Goal: Task Accomplishment & Management: Use online tool/utility

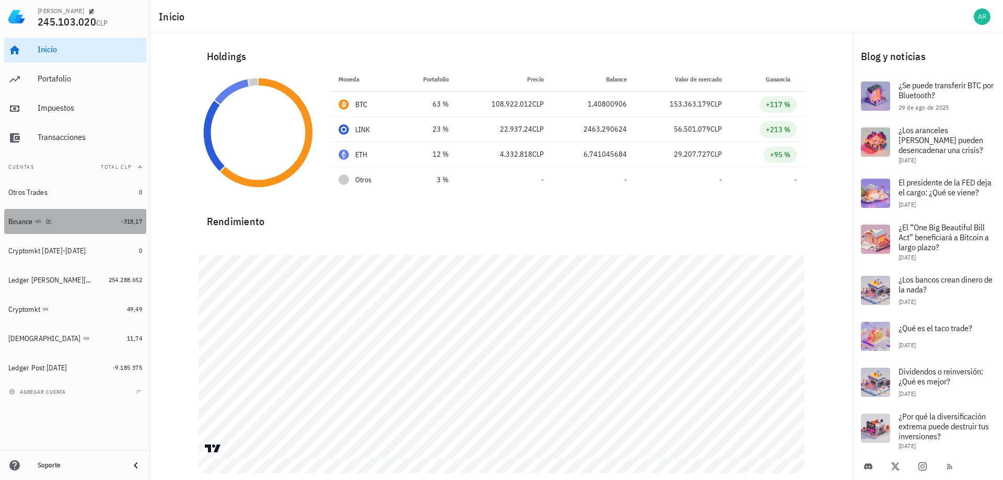
click at [82, 222] on div "Binance" at bounding box center [62, 222] width 109 height 10
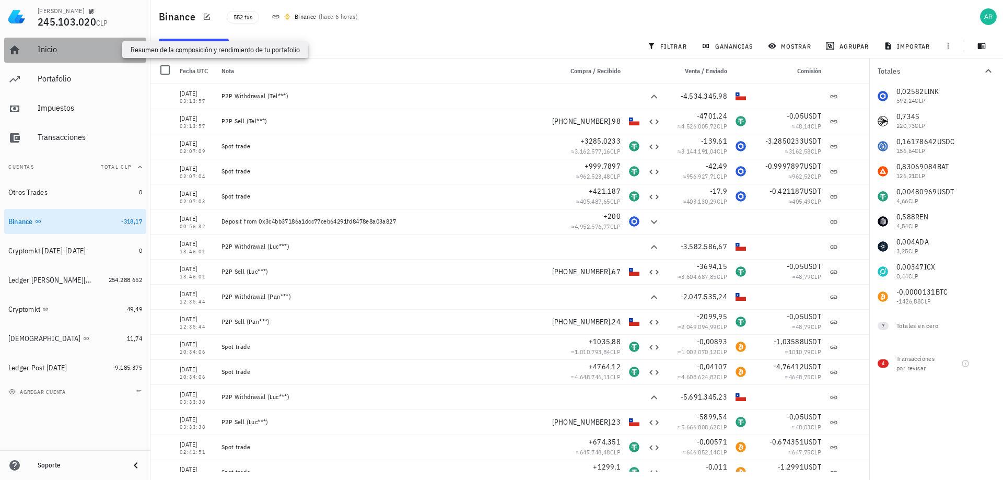
click at [63, 48] on div "Inicio" at bounding box center [90, 49] width 105 height 10
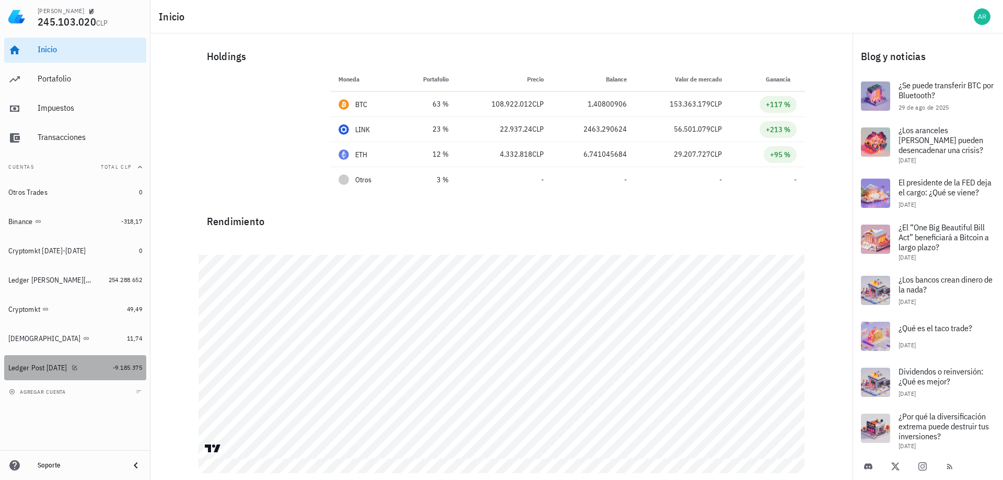
click at [54, 372] on div "Ledger Post [DATE]" at bounding box center [37, 368] width 59 height 9
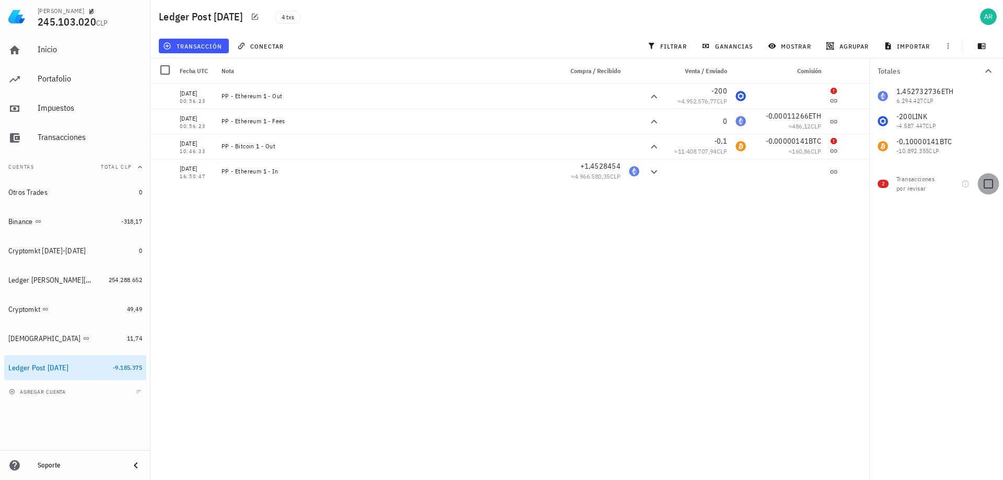
click at [988, 188] on div at bounding box center [989, 184] width 18 height 18
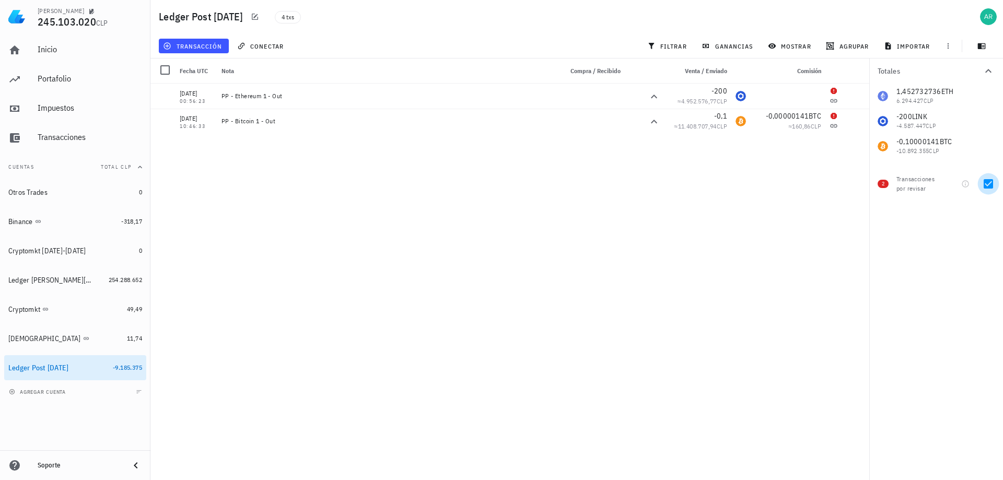
click at [984, 184] on div at bounding box center [989, 184] width 18 height 18
checkbox input "false"
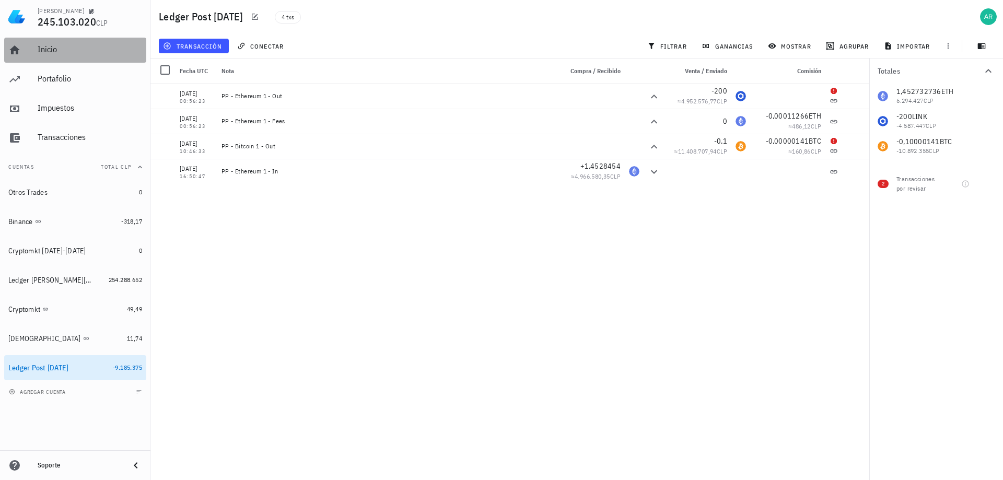
click at [82, 52] on div "Inicio" at bounding box center [90, 49] width 105 height 10
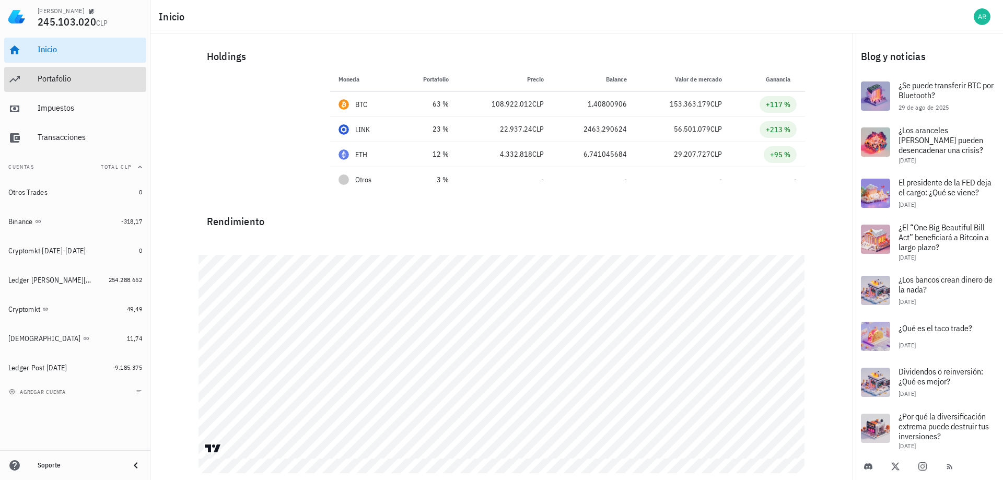
click at [63, 82] on div "Portafolio" at bounding box center [90, 79] width 105 height 10
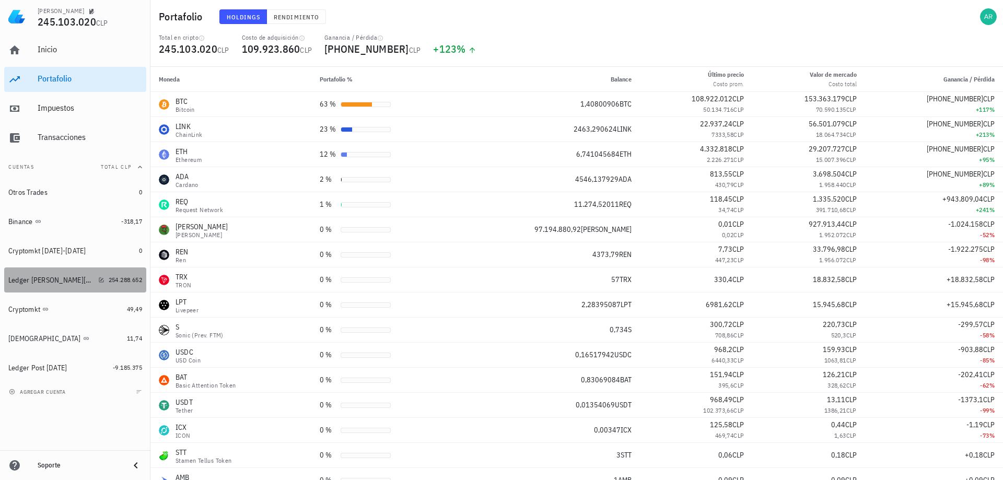
click at [39, 277] on div "Ledger [PERSON_NAME][DATE]" at bounding box center [51, 280] width 86 height 9
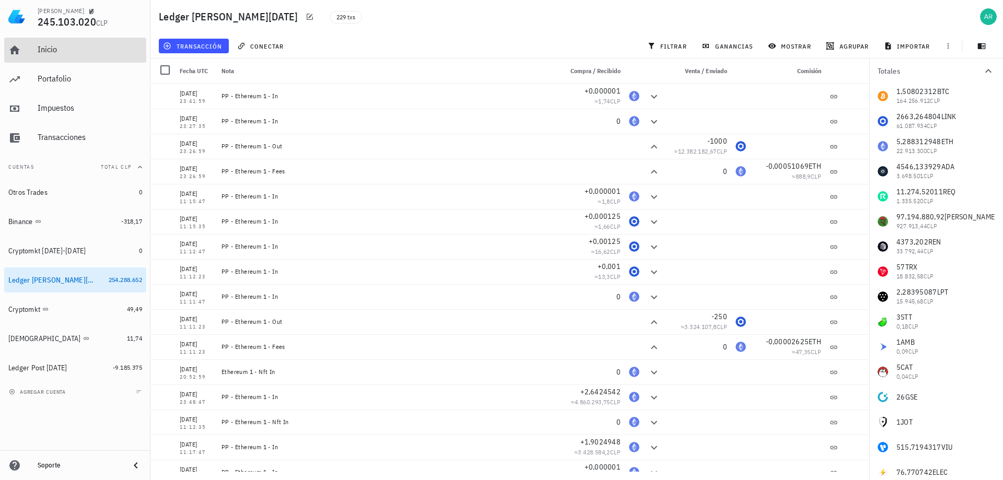
click at [38, 53] on div "Inicio" at bounding box center [90, 49] width 105 height 10
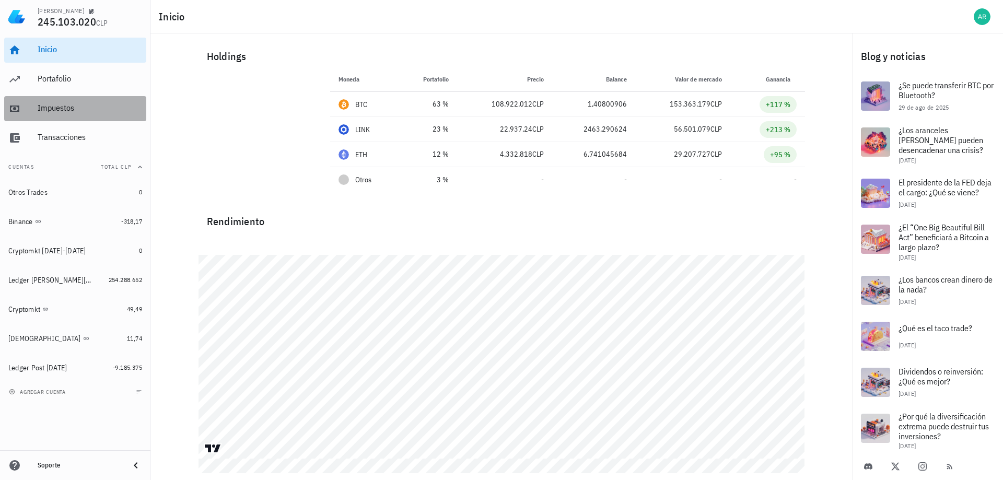
click at [57, 110] on div "Impuestos" at bounding box center [90, 108] width 105 height 10
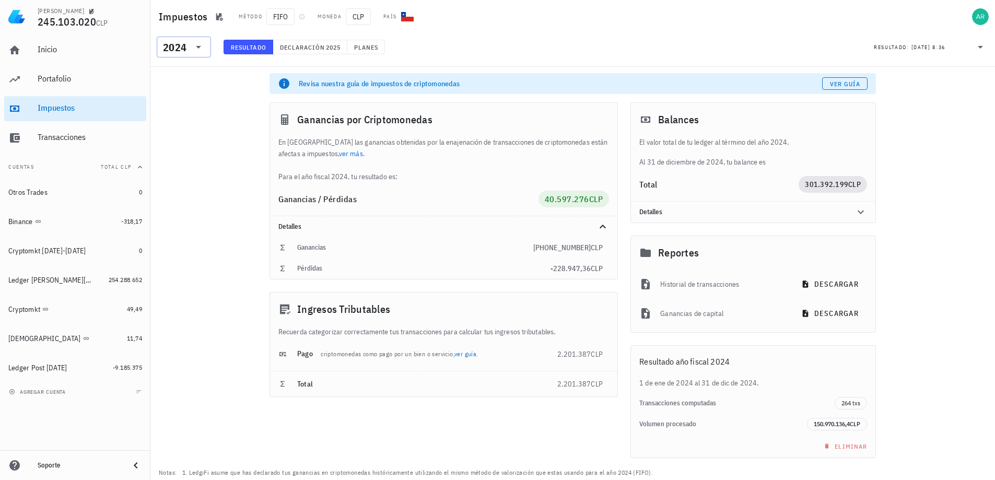
click at [198, 49] on icon at bounding box center [198, 47] width 13 height 13
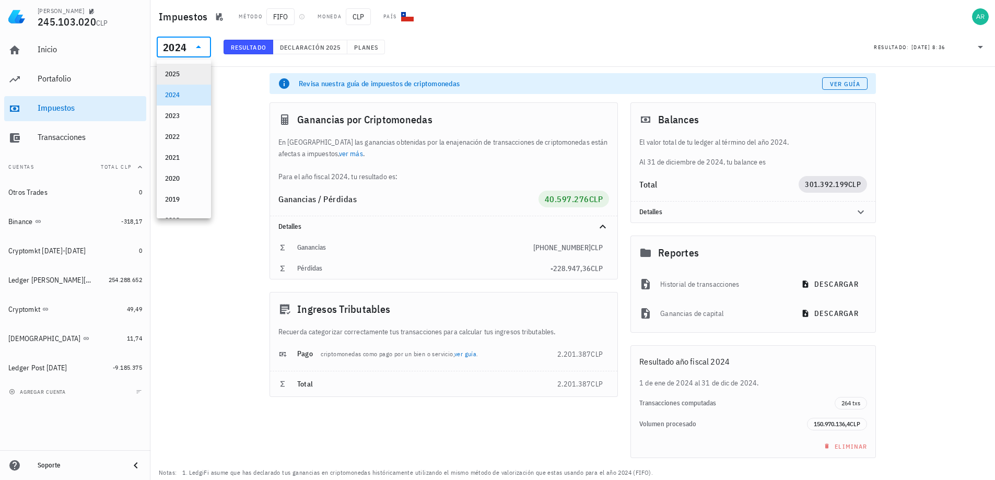
click at [183, 69] on div "2025" at bounding box center [184, 74] width 38 height 17
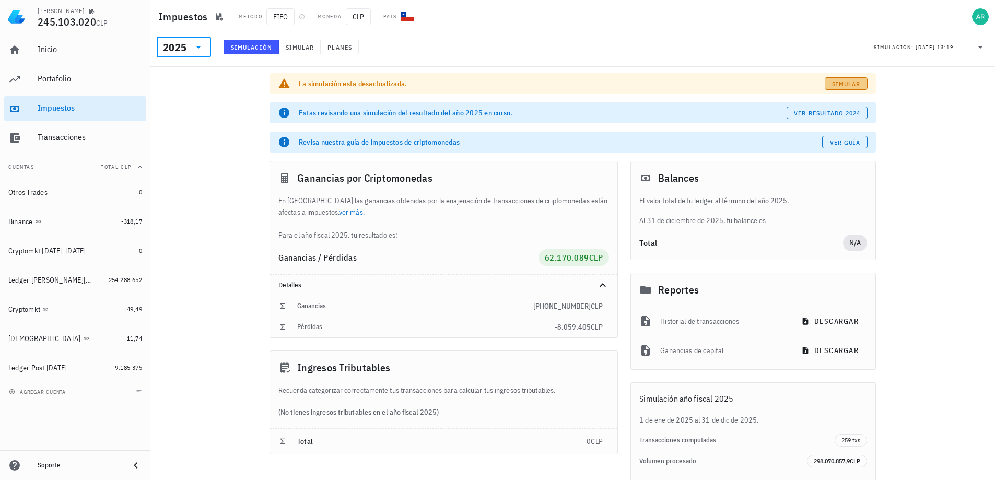
click at [832, 83] on span "Simular" at bounding box center [846, 84] width 29 height 8
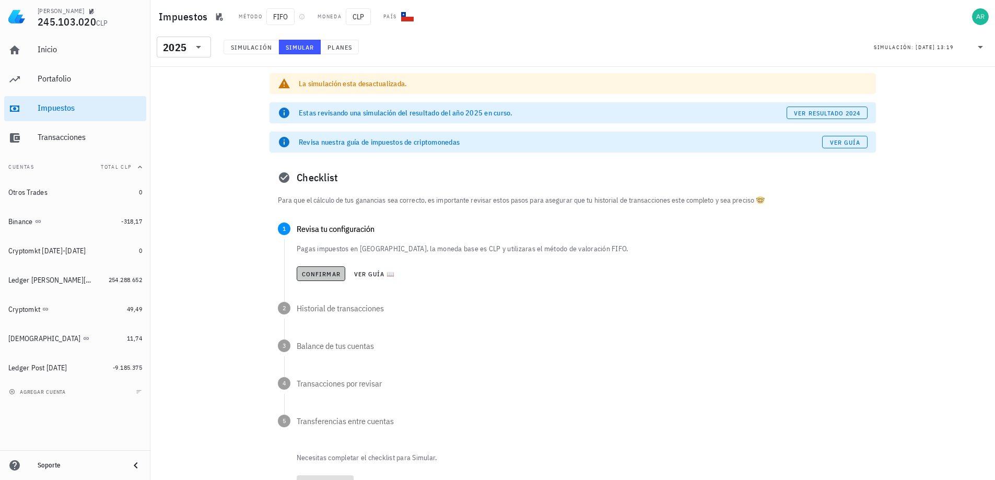
click at [325, 275] on span "Confirmar" at bounding box center [320, 274] width 39 height 8
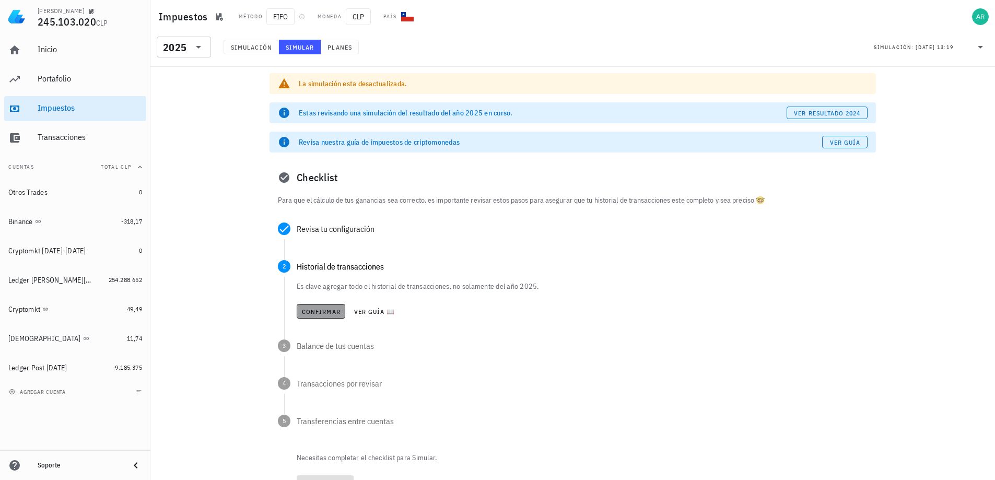
click at [317, 305] on button "Confirmar" at bounding box center [321, 311] width 49 height 15
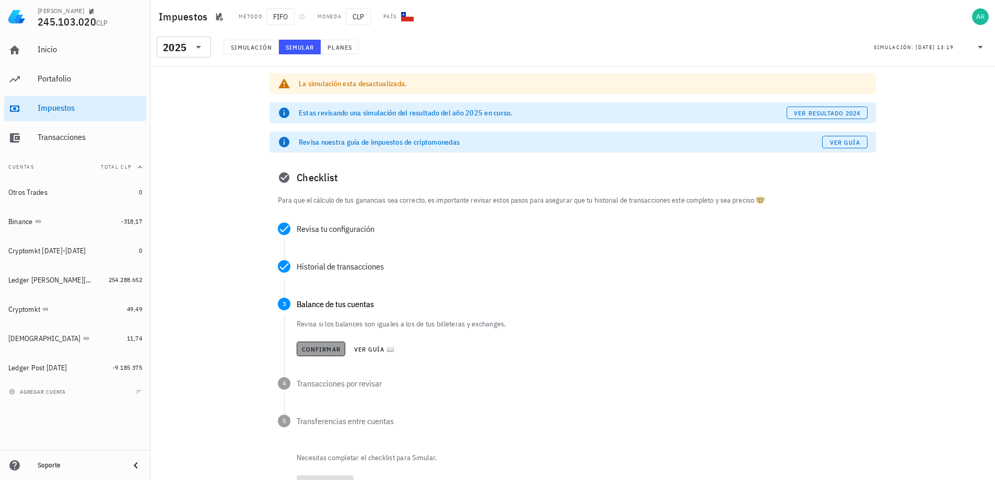
click at [313, 346] on span "Confirmar" at bounding box center [320, 349] width 39 height 8
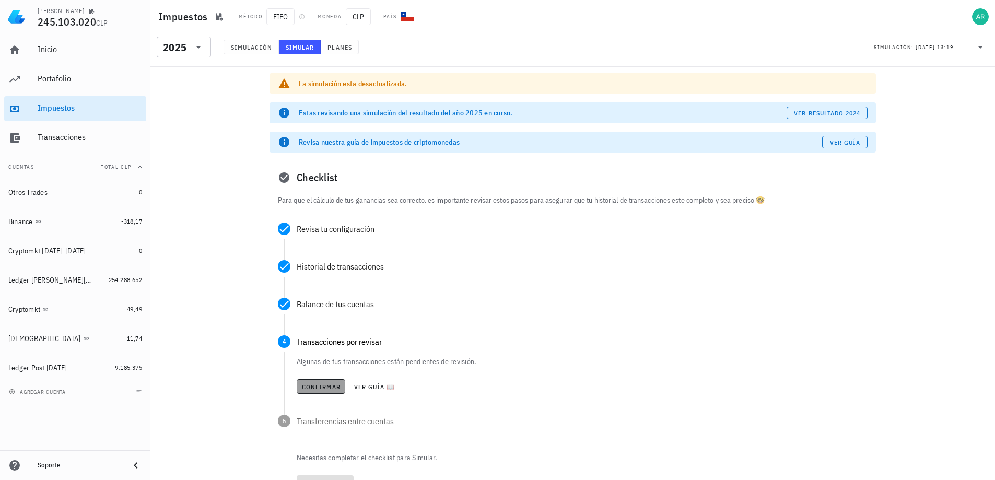
click at [324, 382] on button "Confirmar" at bounding box center [321, 386] width 49 height 15
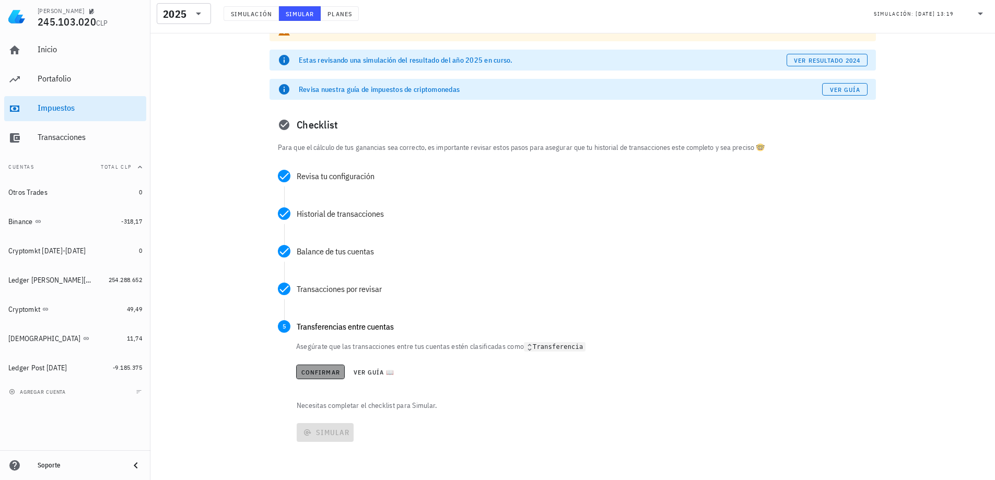
click at [331, 376] on span "Confirmar" at bounding box center [320, 372] width 39 height 8
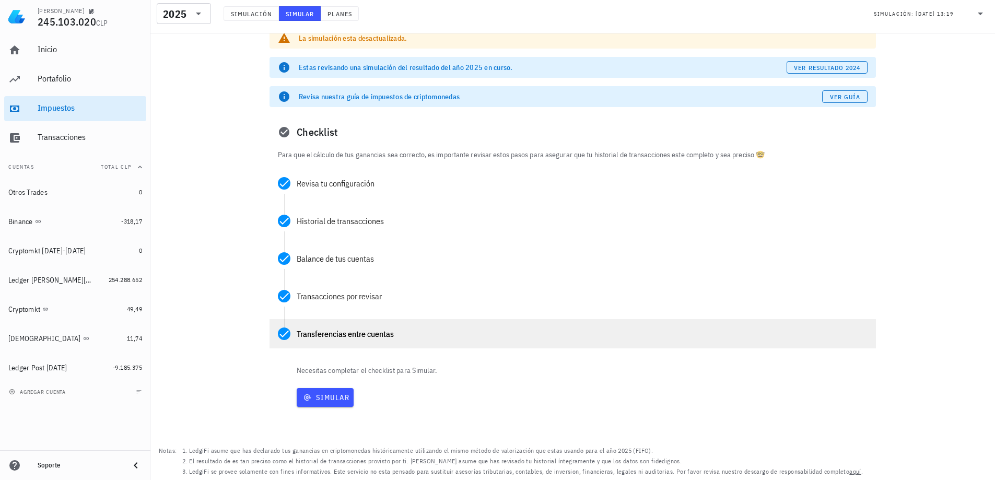
scroll to position [45, 0]
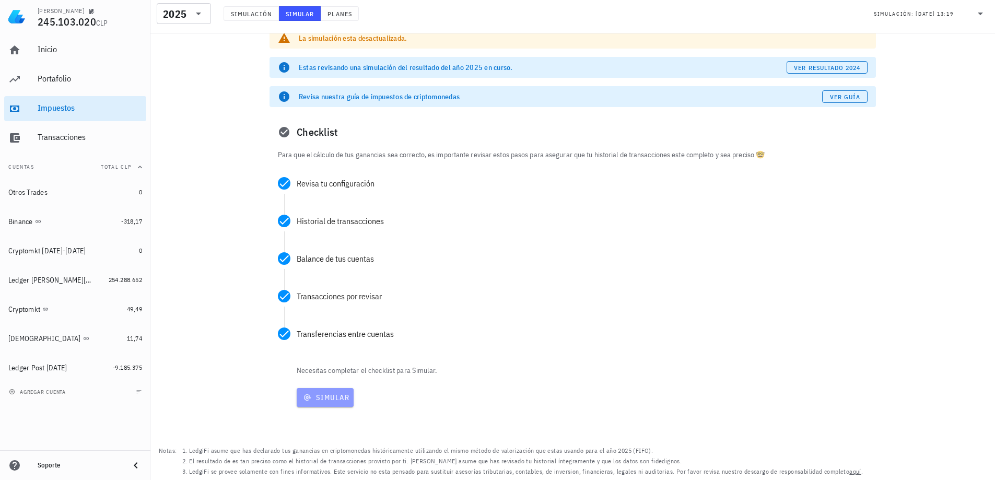
click at [326, 395] on span "Simular" at bounding box center [325, 397] width 49 height 9
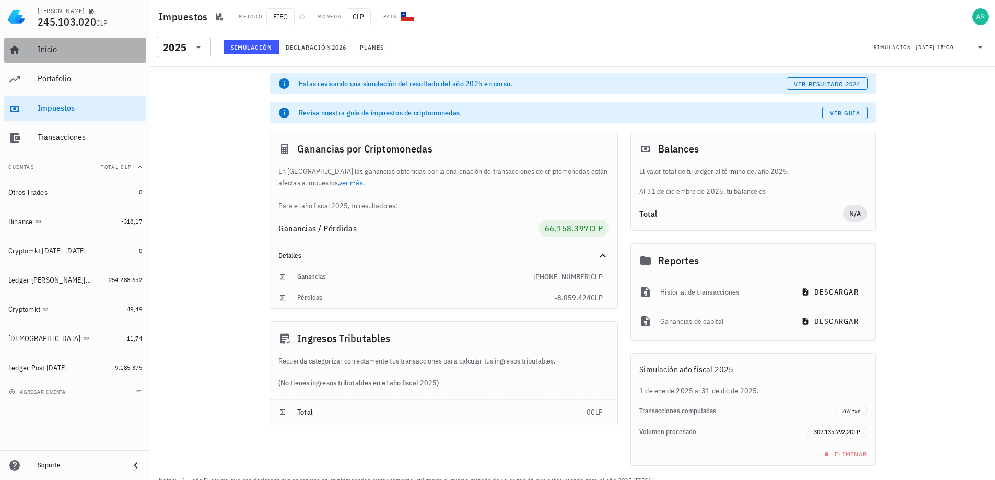
click at [64, 48] on div "Inicio" at bounding box center [90, 49] width 105 height 10
